Goal: Task Accomplishment & Management: Manage account settings

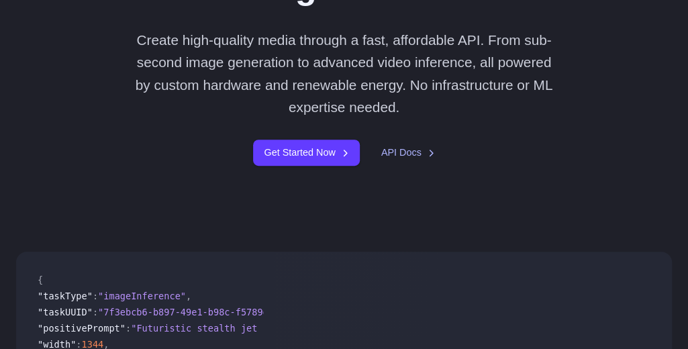
scroll to position [180, 0]
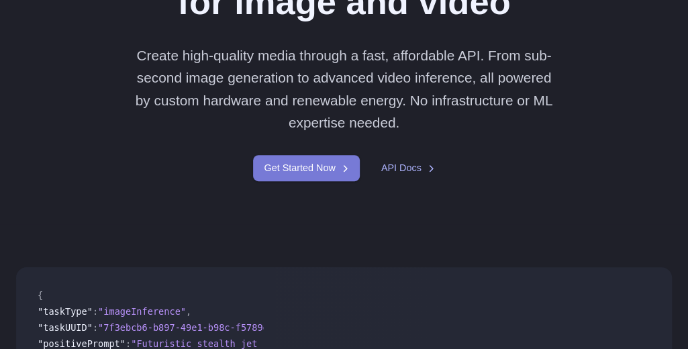
click at [304, 165] on link "Get Started Now" at bounding box center [306, 168] width 106 height 26
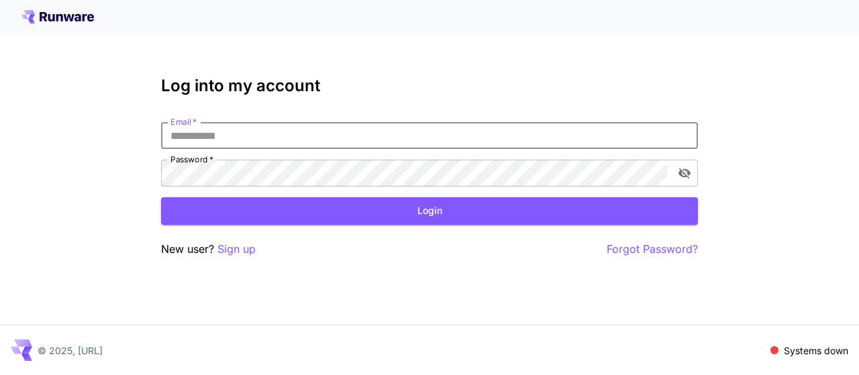
click at [249, 136] on input "Email   *" at bounding box center [429, 135] width 537 height 27
type input "**********"
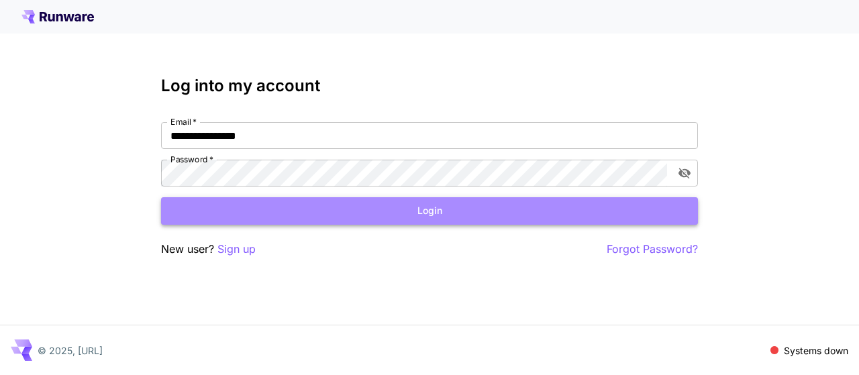
click at [355, 215] on button "Login" at bounding box center [429, 211] width 537 height 28
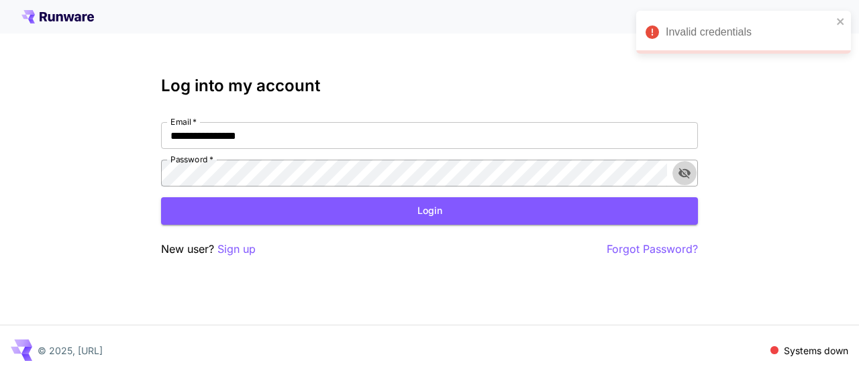
click at [689, 178] on icon "toggle password visibility" at bounding box center [684, 172] width 13 height 13
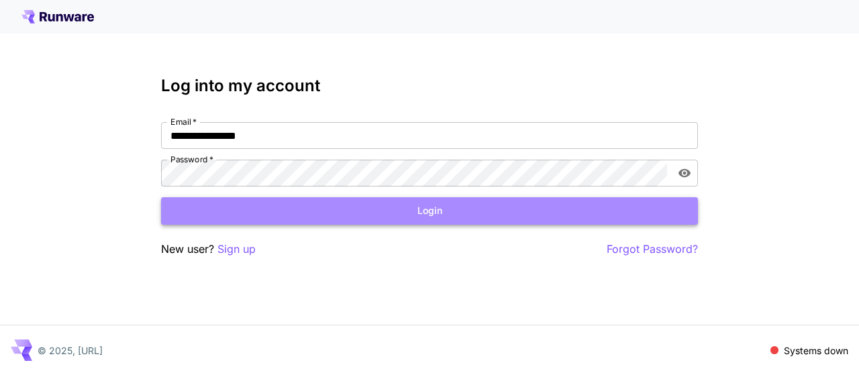
click at [297, 205] on button "Login" at bounding box center [429, 211] width 537 height 28
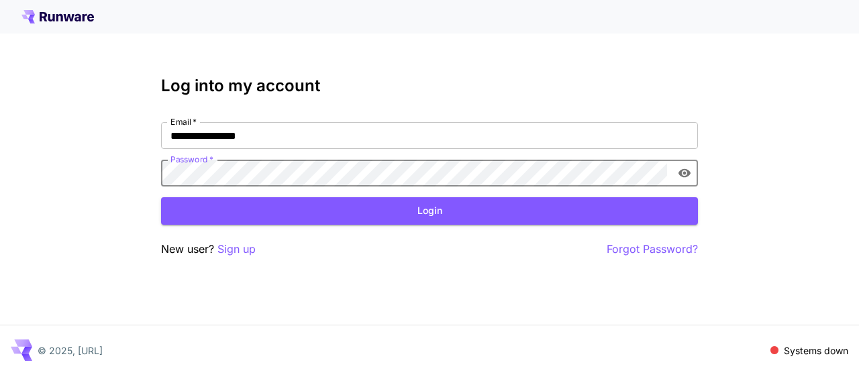
click at [130, 150] on div "**********" at bounding box center [429, 187] width 859 height 375
click button "Login" at bounding box center [429, 211] width 537 height 28
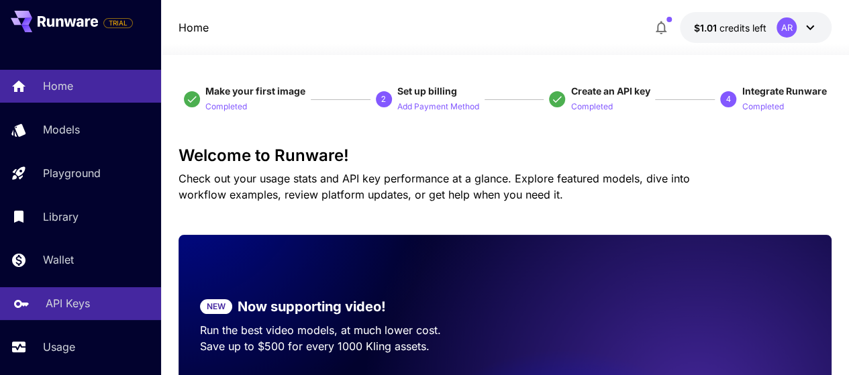
click at [104, 297] on div "API Keys" at bounding box center [98, 303] width 105 height 16
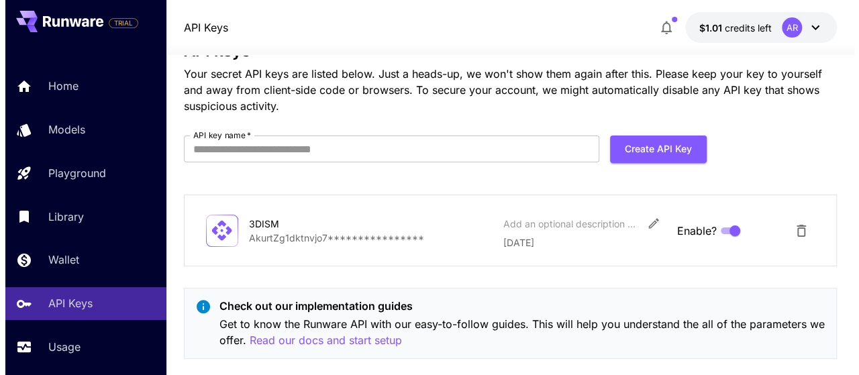
scroll to position [66, 0]
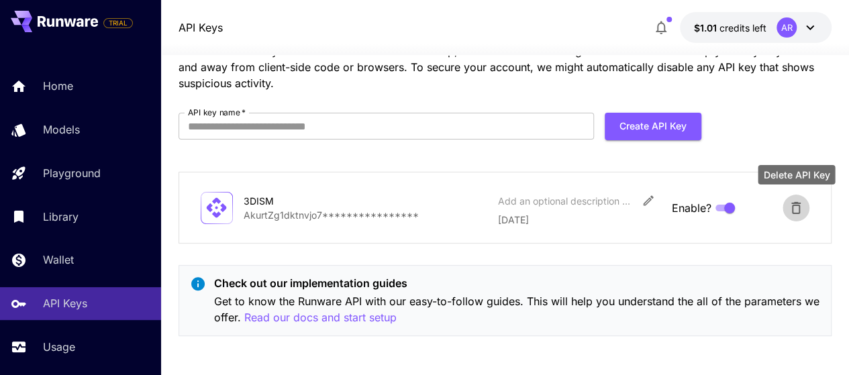
click at [697, 208] on icon "Delete API Key" at bounding box center [796, 208] width 16 height 16
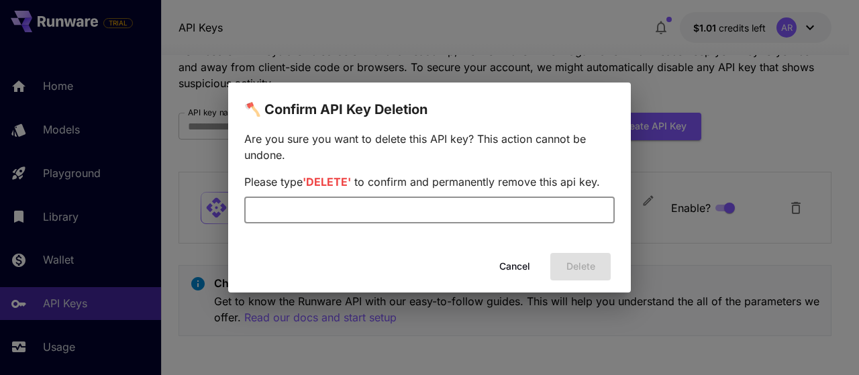
click at [475, 215] on input "text" at bounding box center [429, 210] width 370 height 27
click at [318, 182] on span "'DELETE'" at bounding box center [327, 181] width 48 height 13
copy span "DELETE"
click at [352, 217] on input "text" at bounding box center [429, 210] width 370 height 27
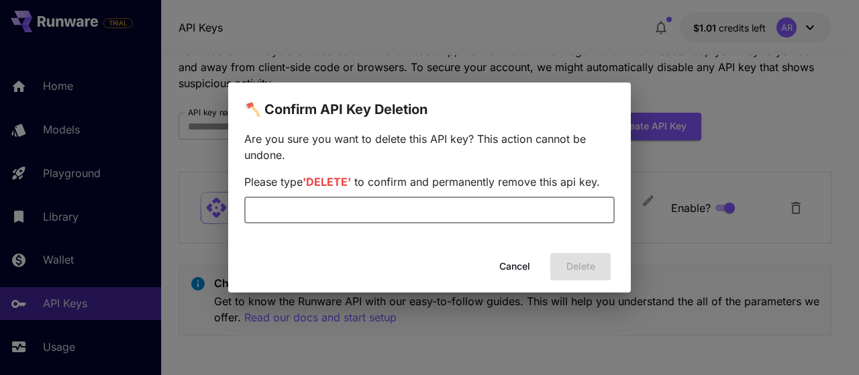
paste input "******"
type input "******"
click at [598, 268] on button "Delete" at bounding box center [580, 267] width 60 height 28
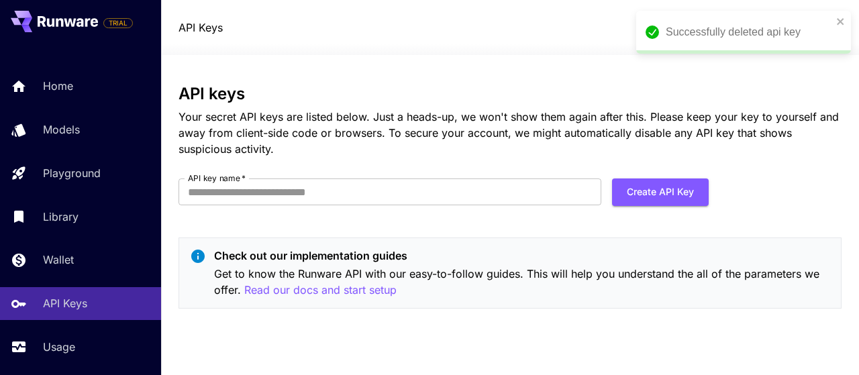
scroll to position [0, 0]
click at [666, 198] on button "Create API Key" at bounding box center [660, 192] width 97 height 28
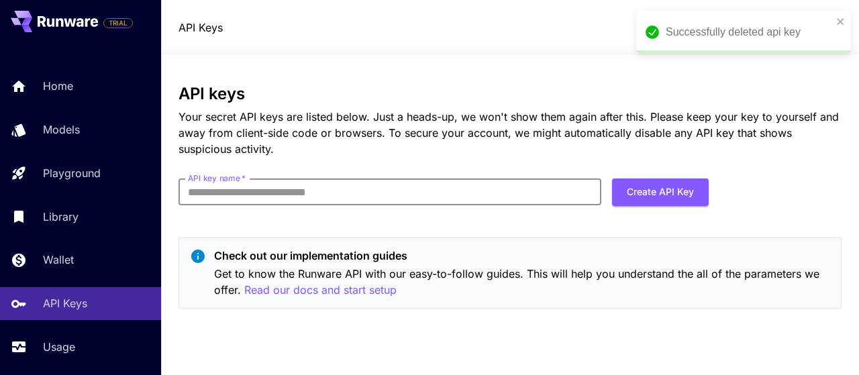
click at [403, 201] on input "API key name   *" at bounding box center [389, 191] width 423 height 27
type input "*****"
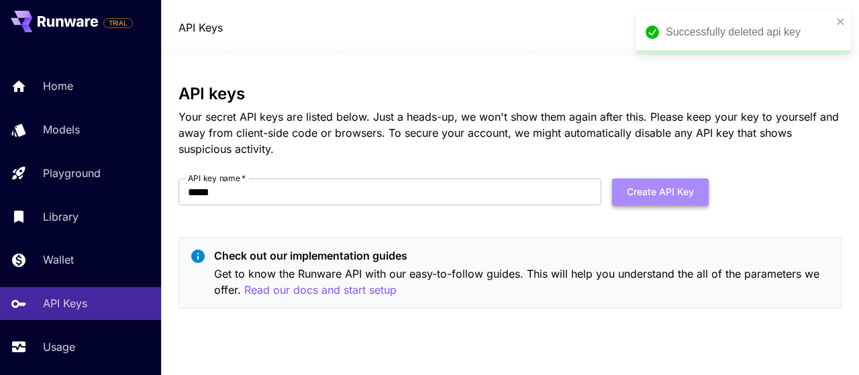
click at [697, 197] on button "Create API Key" at bounding box center [660, 192] width 97 height 28
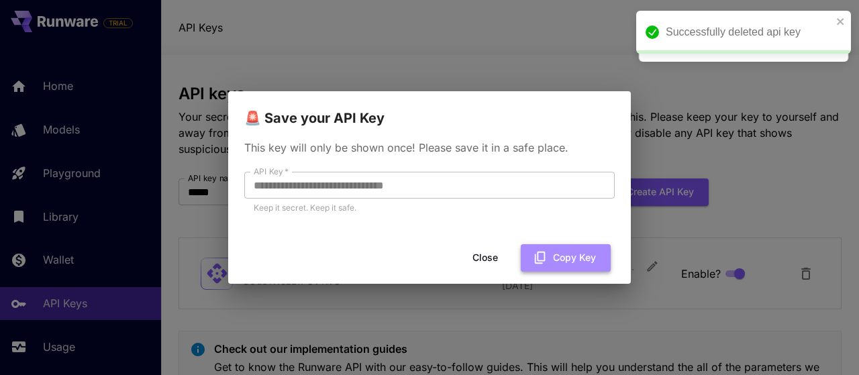
click at [566, 260] on button "Copy Key" at bounding box center [566, 258] width 90 height 28
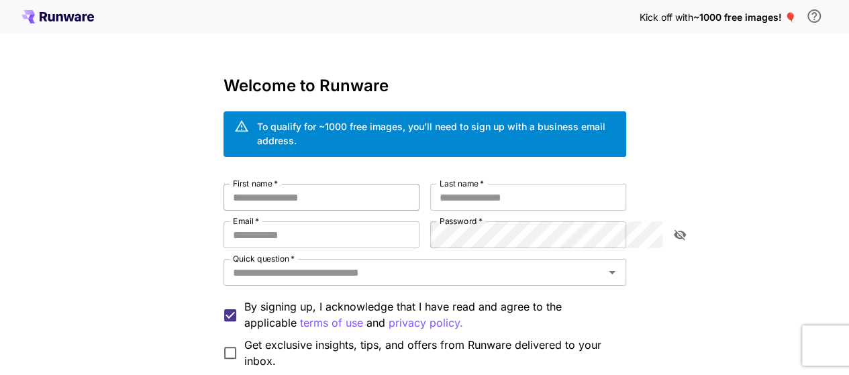
click at [323, 188] on input "First name   *" at bounding box center [321, 197] width 196 height 27
click at [287, 187] on input "First name   *" at bounding box center [321, 197] width 196 height 27
